Goal: Task Accomplishment & Management: Use online tool/utility

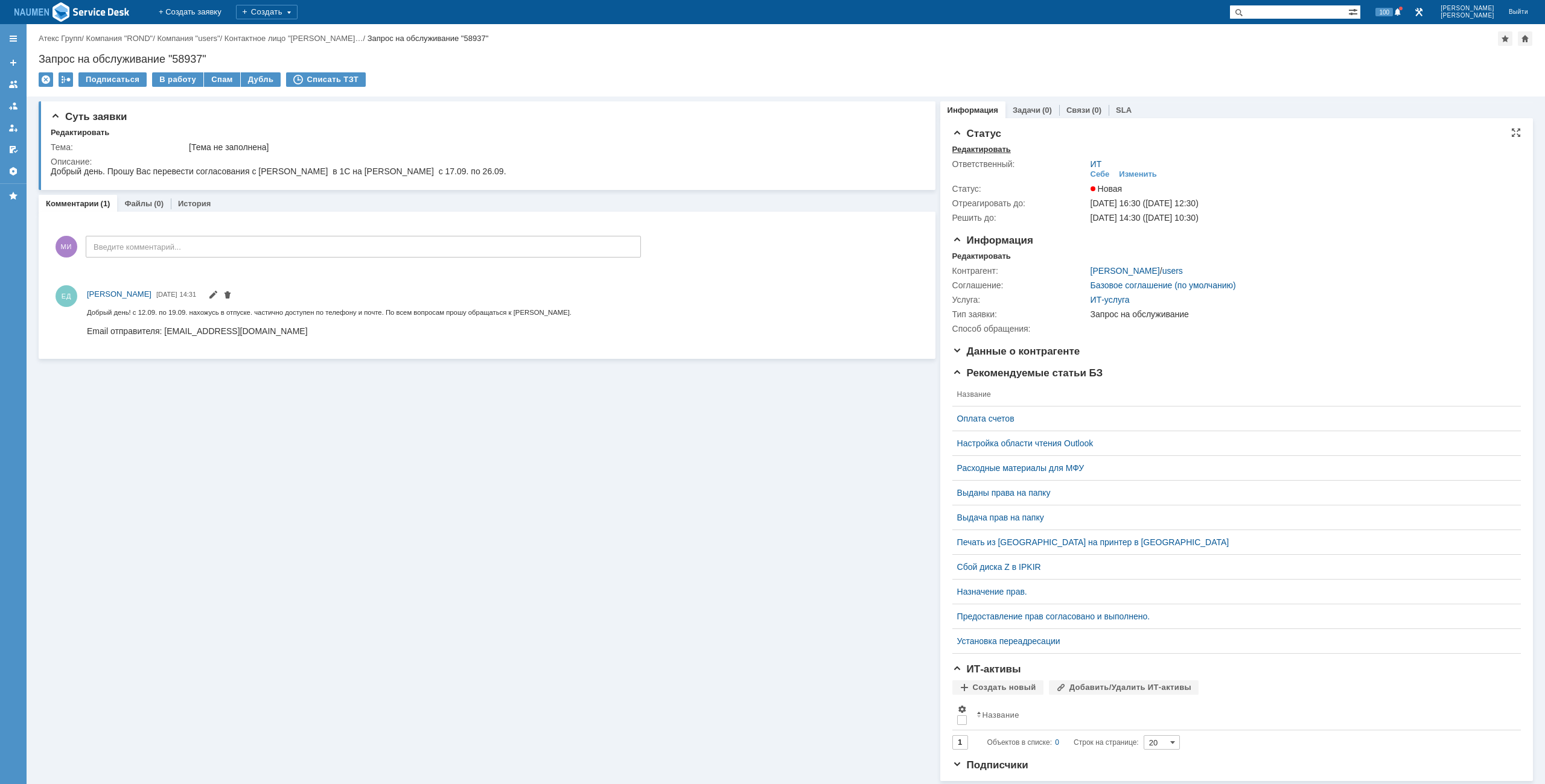
click at [995, 149] on div "Редактировать" at bounding box center [981, 150] width 58 height 10
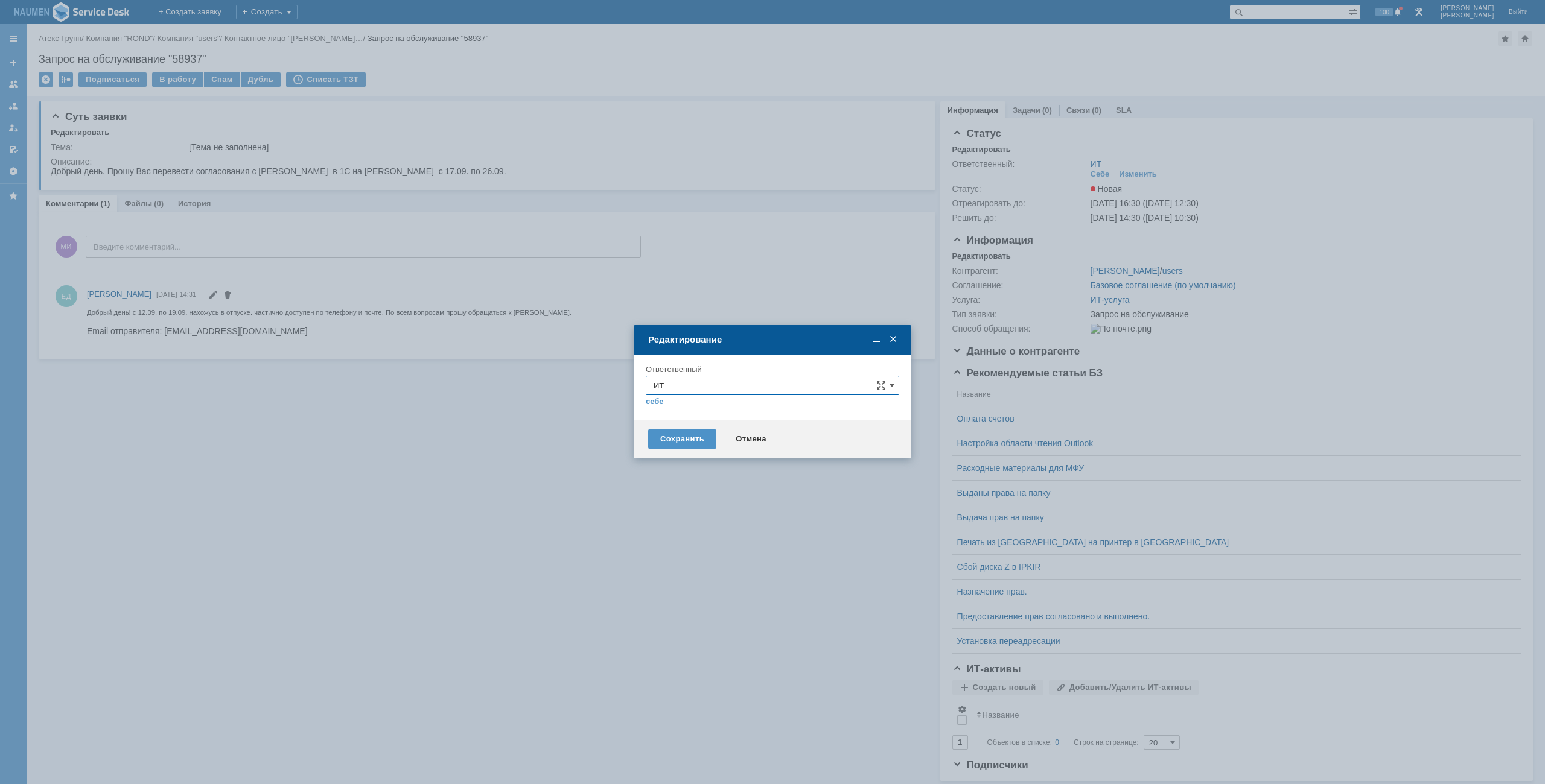
click at [735, 392] on input "ИТ" at bounding box center [772, 385] width 254 height 19
click at [680, 526] on span "АСУ" at bounding box center [772, 527] width 238 height 10
click at [687, 445] on div "Сохранить" at bounding box center [681, 439] width 68 height 19
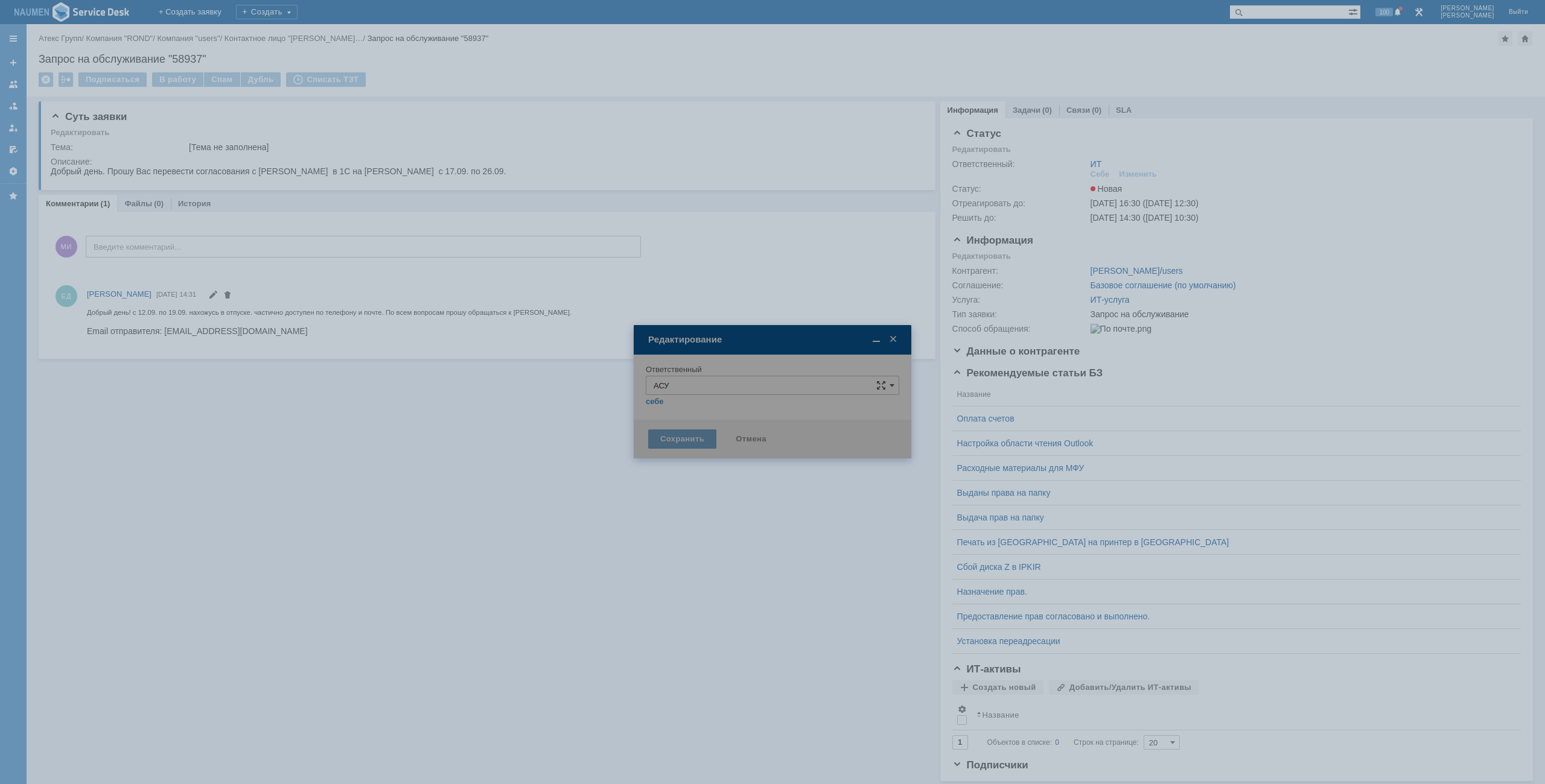
type input "АСУ"
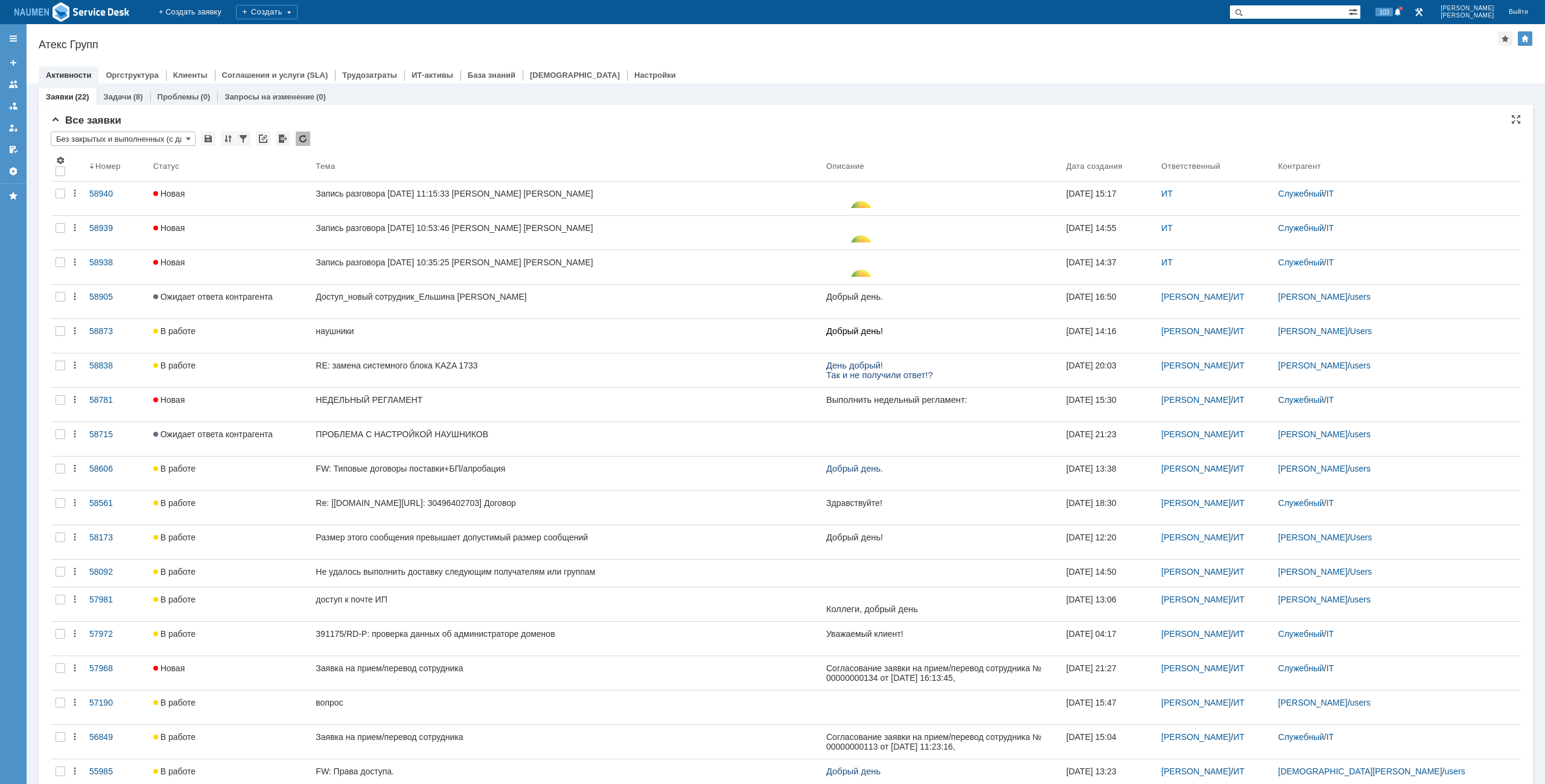
click at [759, 49] on div "Атекс Групп" at bounding box center [767, 44] width 1459 height 12
